Goal: Information Seeking & Learning: Learn about a topic

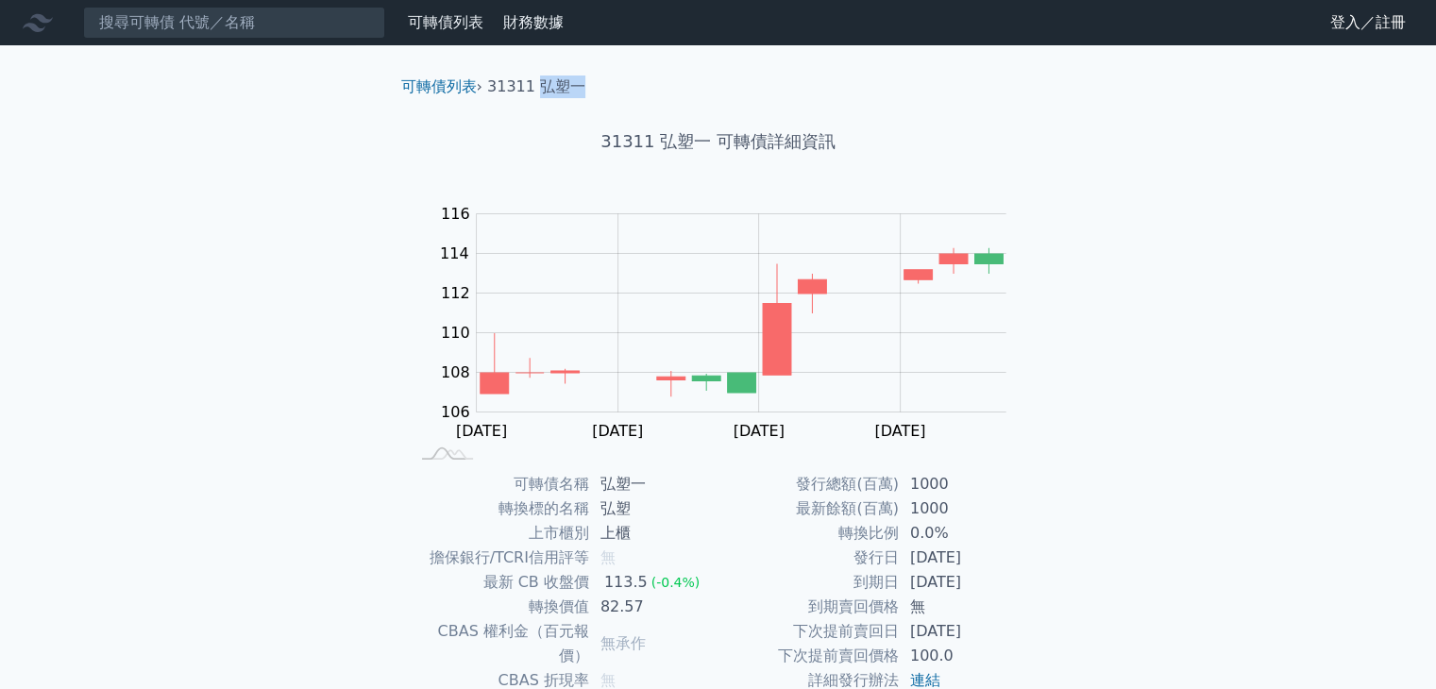
drag, startPoint x: 601, startPoint y: 88, endPoint x: 540, endPoint y: 79, distance: 61.0
click at [540, 79] on ol "可轉債列表 › 31311 弘塑一" at bounding box center [718, 87] width 665 height 23
copy li "弘塑一"
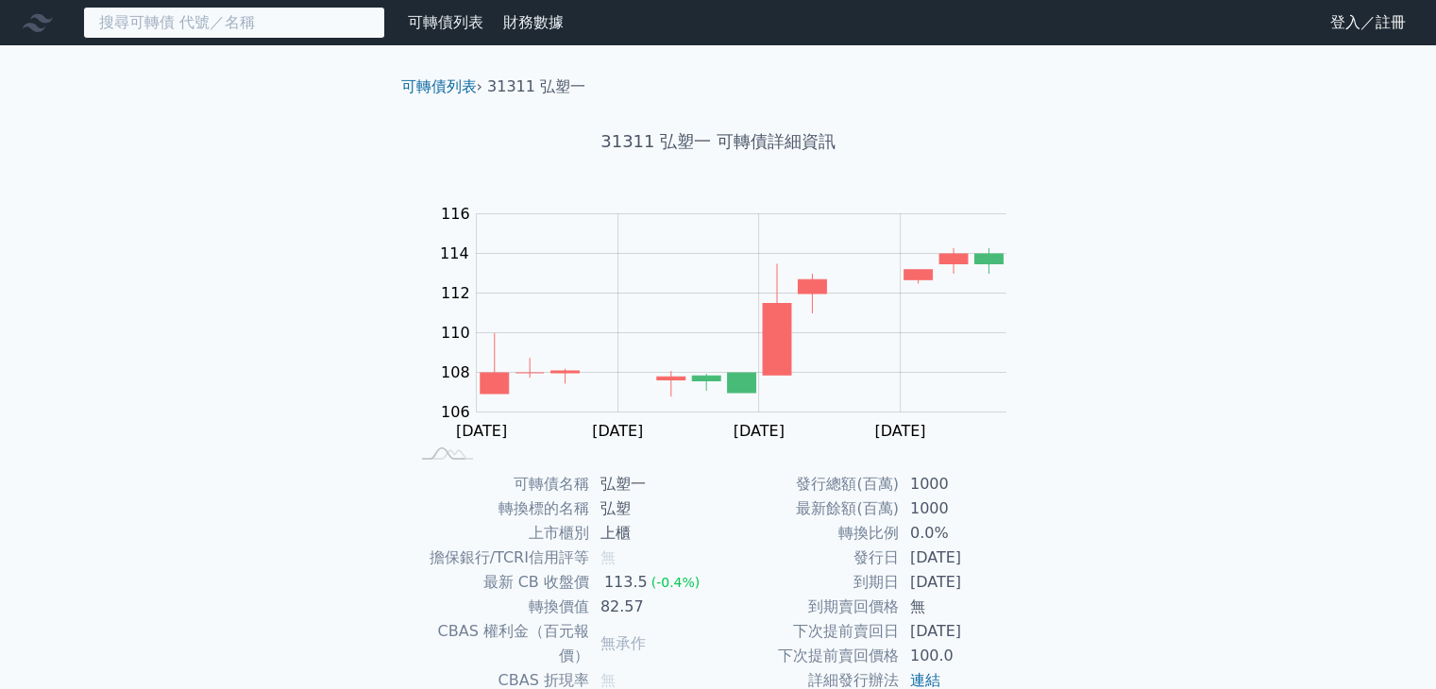
click at [353, 22] on input at bounding box center [234, 23] width 302 height 32
paste input "弘塑一"
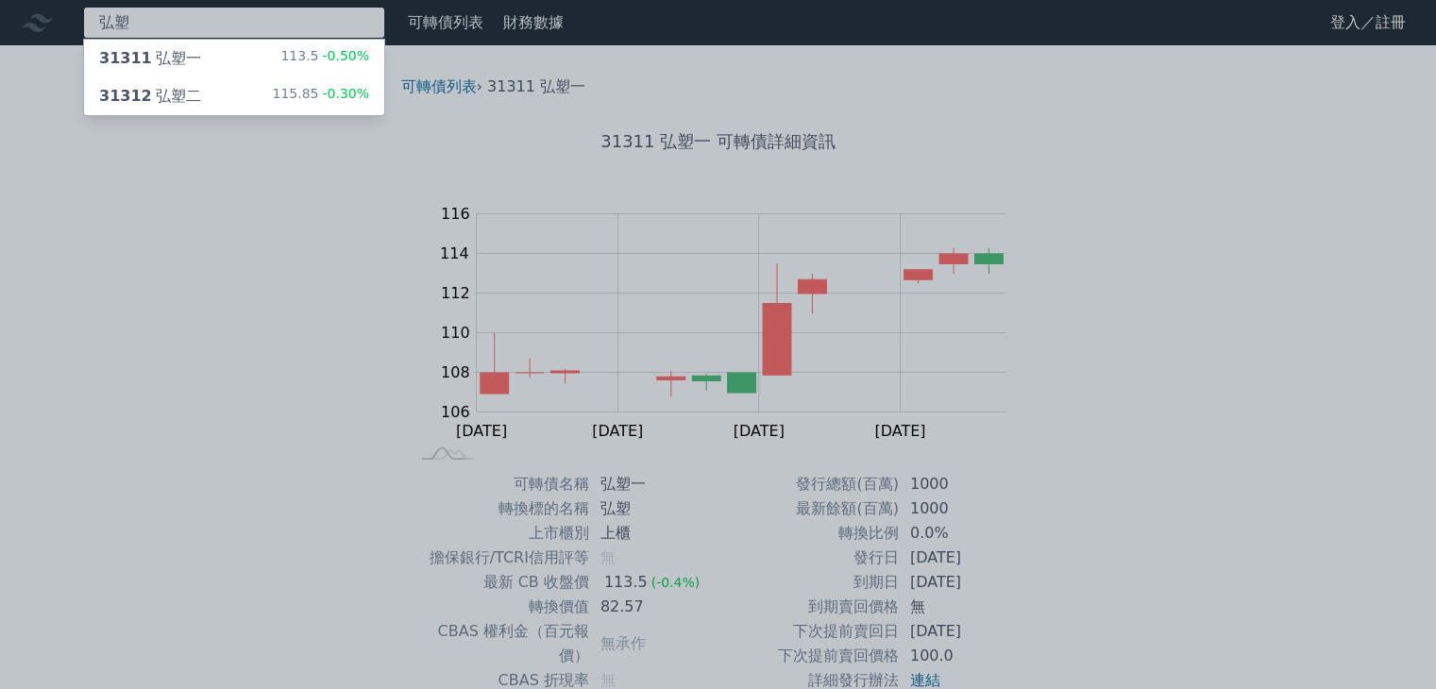
type input "弘塑"
click at [222, 99] on div "31312 弘塑二 115.85 -0.30%" at bounding box center [234, 96] width 300 height 38
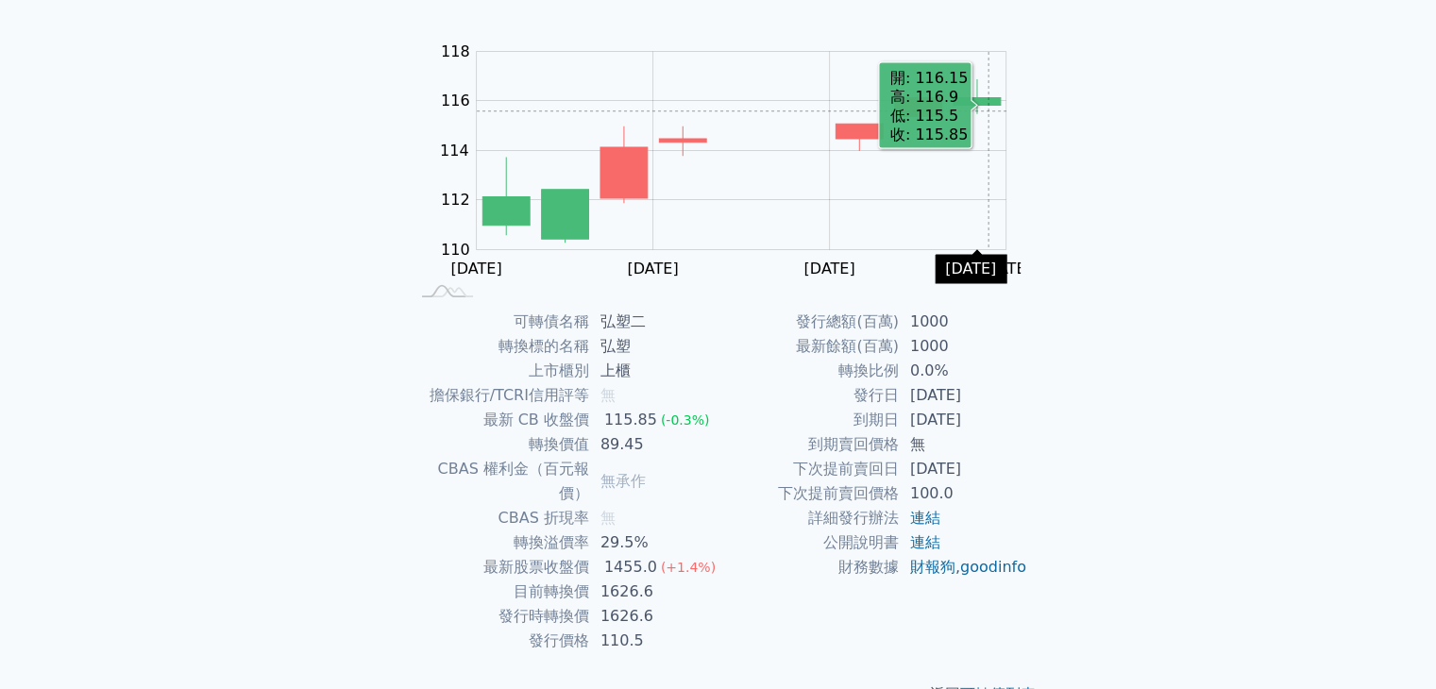
scroll to position [185, 0]
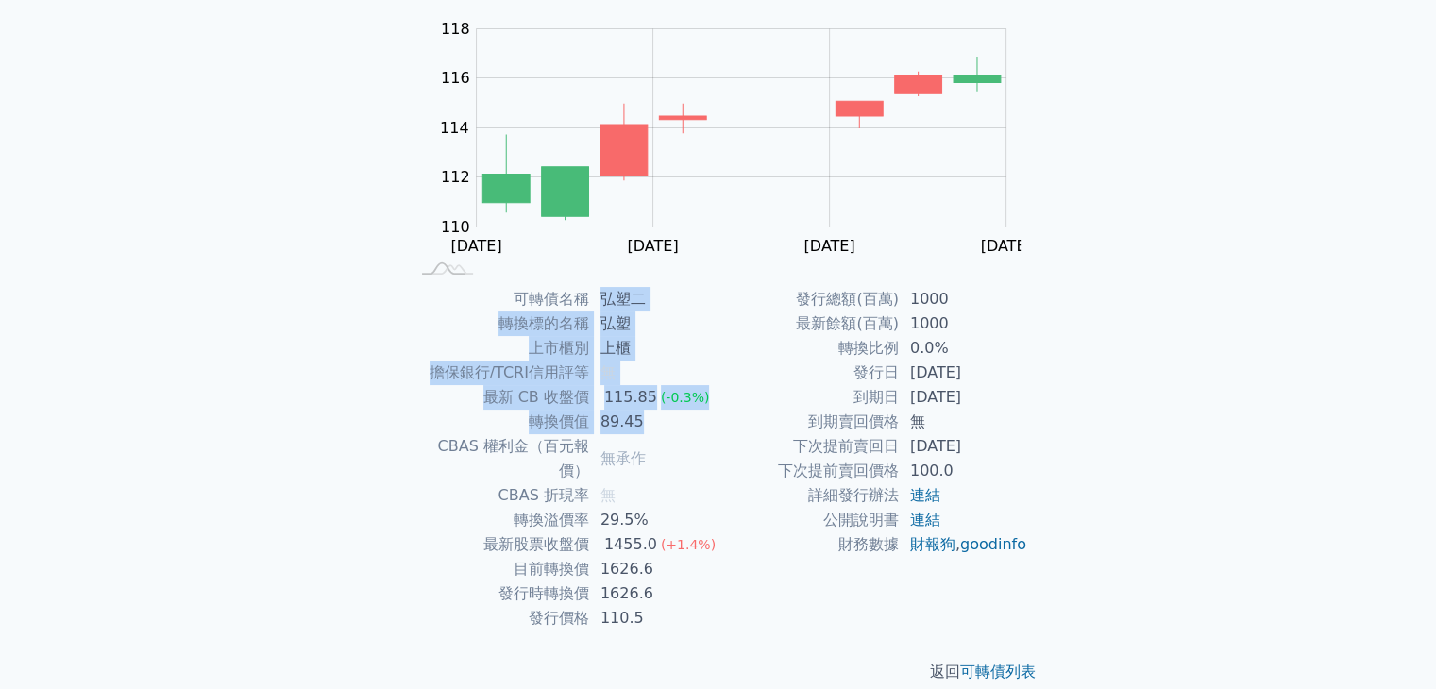
drag, startPoint x: 605, startPoint y: 298, endPoint x: 683, endPoint y: 431, distance: 153.2
click at [683, 431] on tbody "可轉債名稱 弘塑二 轉換標的名稱 弘塑 上市櫃別 上櫃 擔保銀行/TCRI信用評等 無 最新 CB 收盤價 115.85 (-0.3%) 轉換價值 89.45…" at bounding box center [564, 459] width 310 height 344
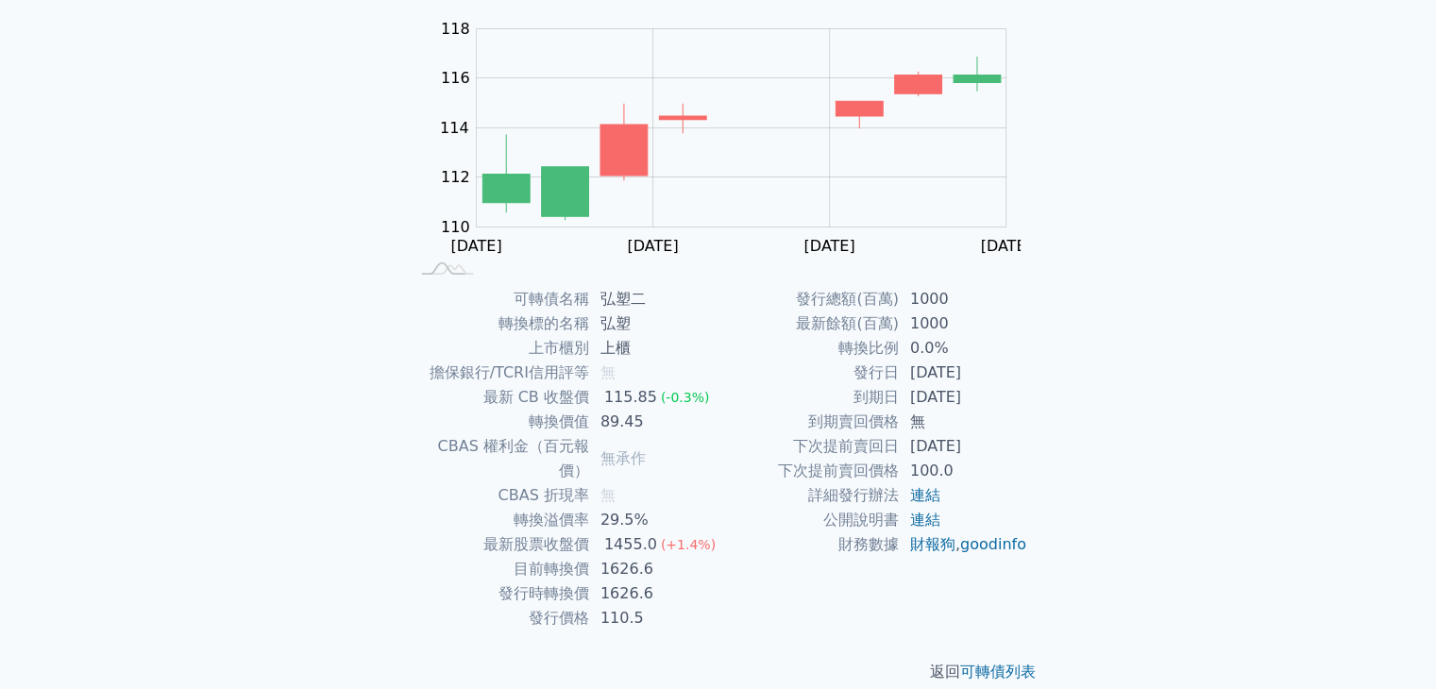
click at [709, 483] on td "無" at bounding box center [653, 495] width 129 height 25
drag, startPoint x: 661, startPoint y: 542, endPoint x: 603, endPoint y: 547, distance: 57.8
click at [603, 557] on td "1626.6" at bounding box center [653, 569] width 129 height 25
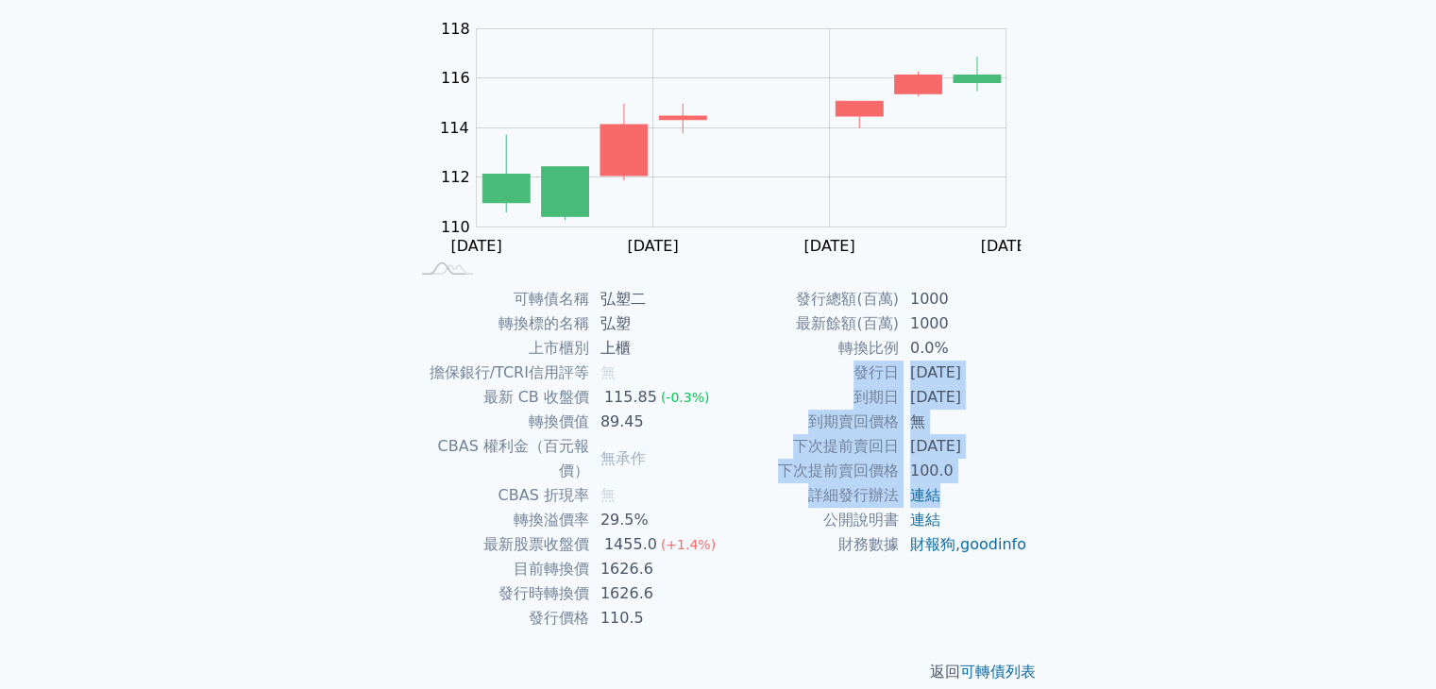
drag, startPoint x: 850, startPoint y: 375, endPoint x: 1008, endPoint y: 492, distance: 196.4
click at [1008, 492] on tbody "發行總額(百萬) 1000 最新餘額(百萬) 1000 轉換比例 0.0% 發行日 [DATE] 到期日 [DATE] 到期賣回價格 無 下次提前賣回日 [D…" at bounding box center [874, 422] width 310 height 270
click at [1011, 501] on td "連結" at bounding box center [963, 495] width 129 height 25
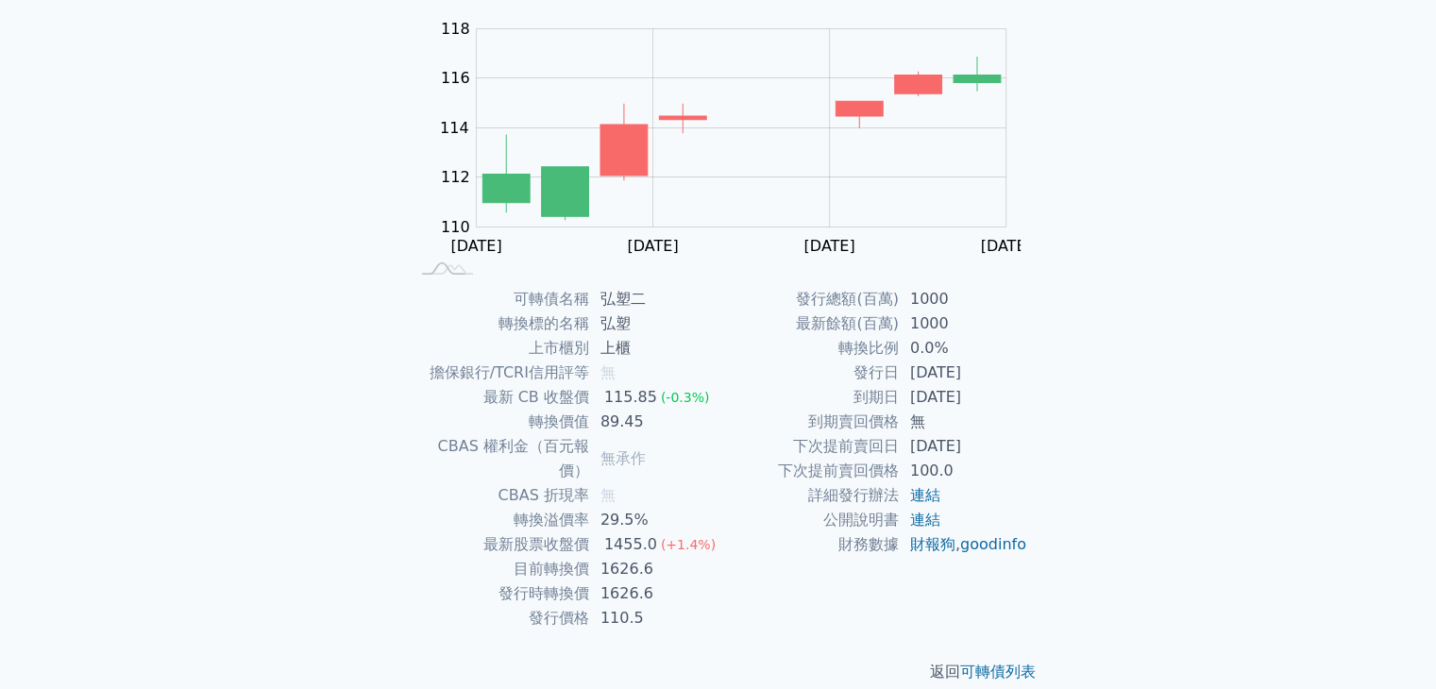
click at [1016, 491] on td "連結" at bounding box center [963, 495] width 129 height 25
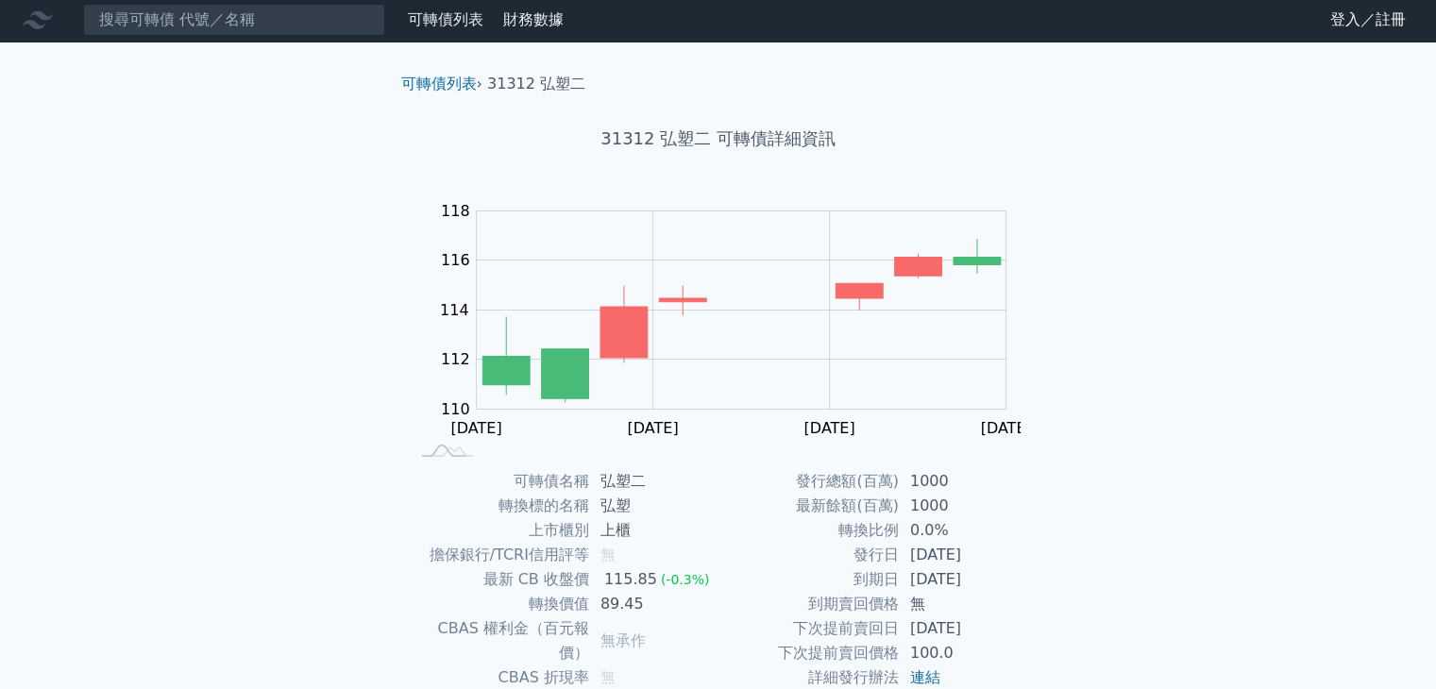
scroll to position [0, 0]
